Goal: Task Accomplishment & Management: Use online tool/utility

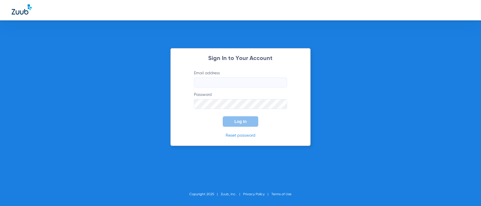
type input "[EMAIL_ADDRESS][DOMAIN_NAME]"
click at [244, 124] on button "Log In" at bounding box center [240, 121] width 35 height 10
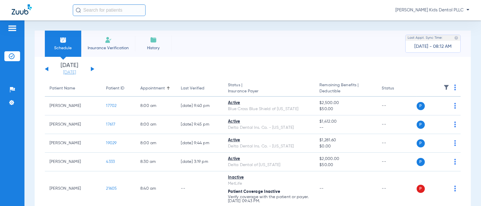
click at [64, 73] on link "[DATE]" at bounding box center [69, 73] width 35 height 6
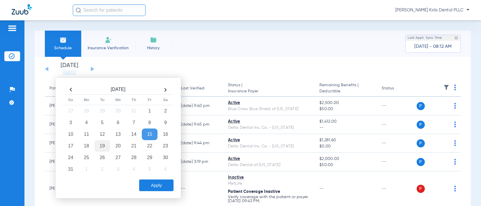
click at [103, 146] on td "19" at bounding box center [102, 146] width 16 height 12
click at [153, 188] on button "Apply" at bounding box center [156, 185] width 34 height 12
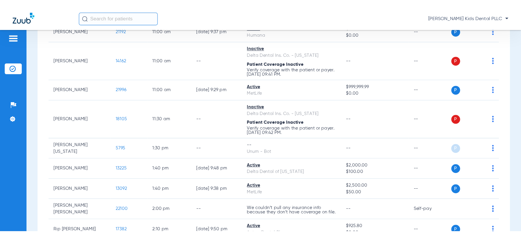
scroll to position [327, 0]
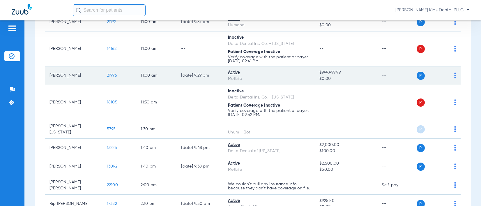
click at [109, 77] on span "21996" at bounding box center [112, 75] width 10 height 4
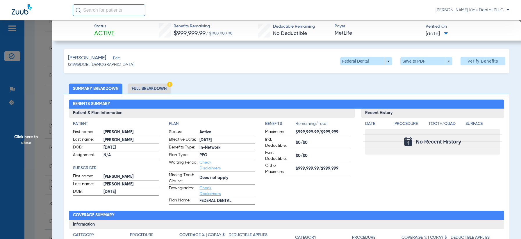
click at [157, 88] on li "Full Breakdown" at bounding box center [149, 89] width 43 height 10
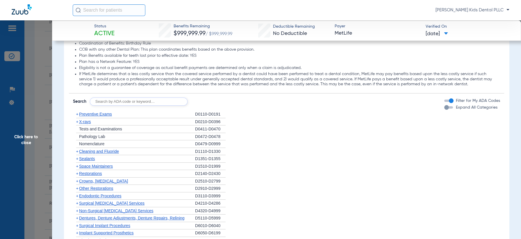
scroll to position [691, 0]
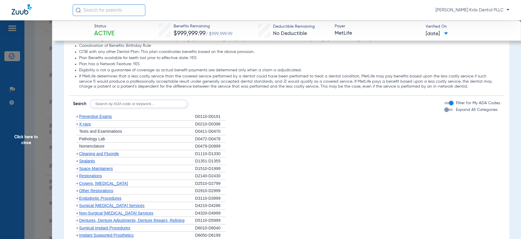
click at [115, 105] on input "text" at bounding box center [139, 104] width 98 height 8
type input "d7962"
click at [209, 104] on button "Search" at bounding box center [209, 104] width 23 height 8
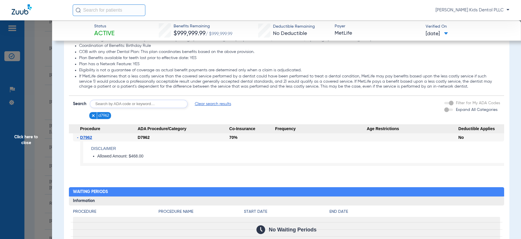
click at [28, 137] on span "Click here to close" at bounding box center [26, 139] width 52 height 239
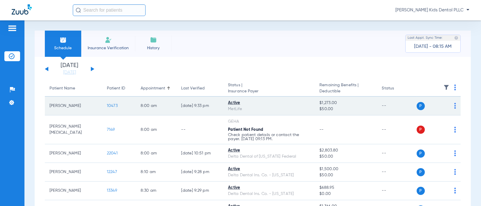
scroll to position [36, 0]
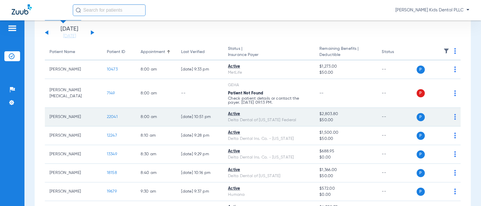
click at [109, 116] on span "22041" at bounding box center [112, 117] width 11 height 4
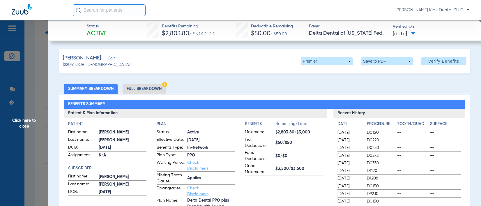
click at [134, 88] on li "Full Breakdown" at bounding box center [143, 89] width 43 height 10
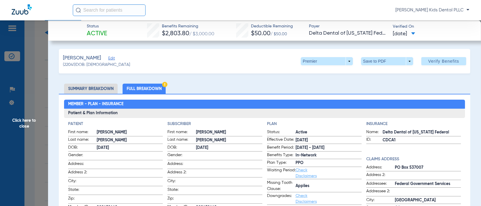
click at [24, 128] on span "Click here to close" at bounding box center [24, 123] width 48 height 206
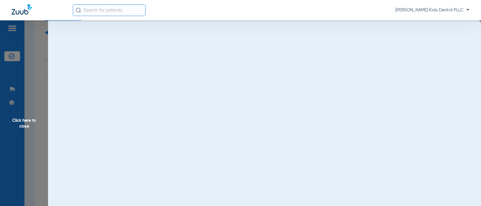
click at [21, 120] on span "Click here to close" at bounding box center [24, 123] width 48 height 206
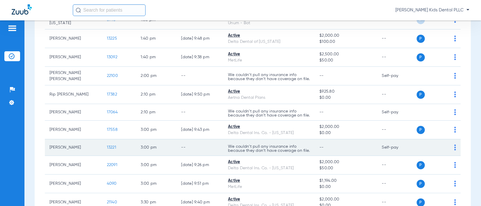
scroll to position [509, 0]
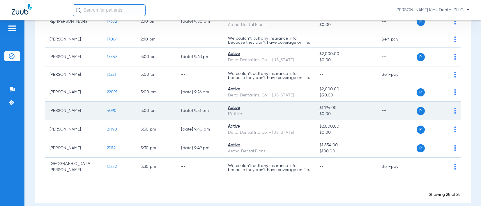
click at [107, 113] on span "4090" at bounding box center [112, 111] width 10 height 4
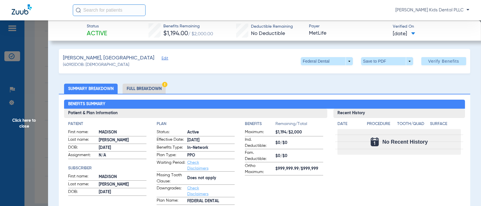
drag, startPoint x: 139, startPoint y: 88, endPoint x: 136, endPoint y: 89, distance: 3.0
click at [138, 89] on li "Full Breakdown" at bounding box center [143, 89] width 43 height 10
